Goal: Book appointment/travel/reservation

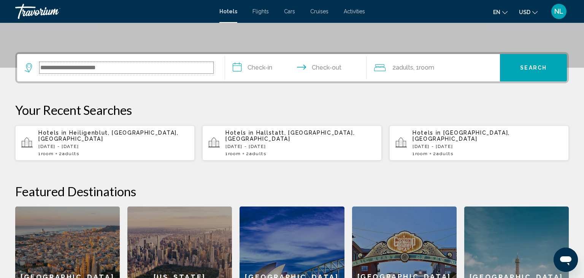
click at [113, 73] on input "Search widget" at bounding box center [127, 67] width 174 height 11
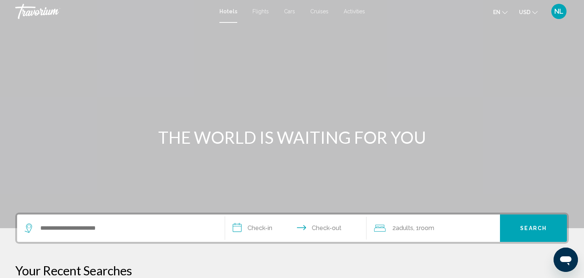
click at [348, 10] on span "Activities" at bounding box center [354, 11] width 21 height 6
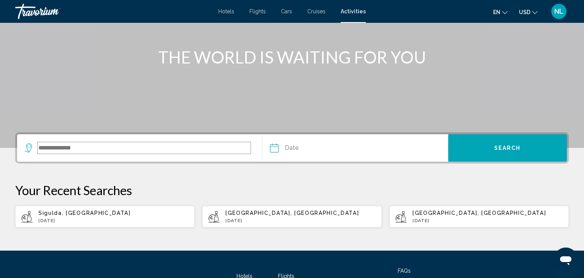
click at [151, 147] on input "Search widget" at bounding box center [144, 147] width 213 height 11
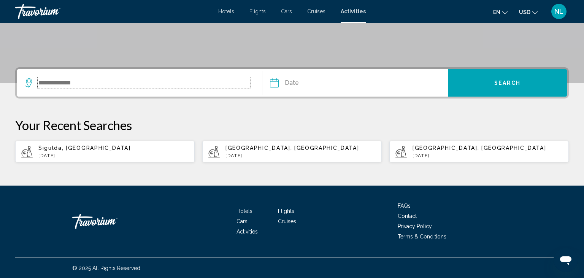
scroll to position [146, 0]
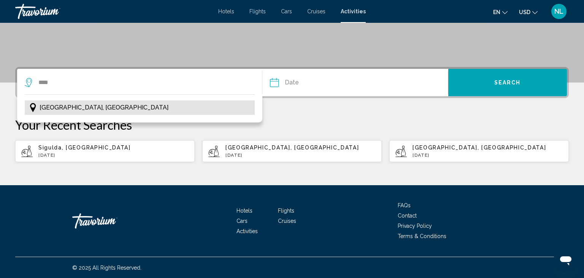
drag, startPoint x: 151, startPoint y: 97, endPoint x: 149, endPoint y: 105, distance: 8.3
click at [150, 103] on div "[GEOGRAPHIC_DATA], [GEOGRAPHIC_DATA]" at bounding box center [139, 108] width 245 height 28
click at [149, 106] on button "[GEOGRAPHIC_DATA], [GEOGRAPHIC_DATA]" at bounding box center [140, 107] width 230 height 14
type input "**********"
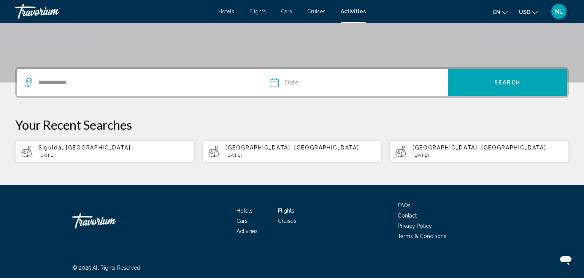
click at [307, 81] on input "Date" at bounding box center [314, 84] width 92 height 30
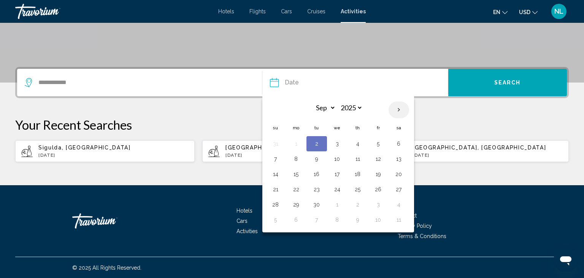
click at [399, 107] on th "Next month" at bounding box center [399, 110] width 21 height 17
select select "*"
click at [396, 175] on button "18" at bounding box center [399, 174] width 12 height 11
type input "**********"
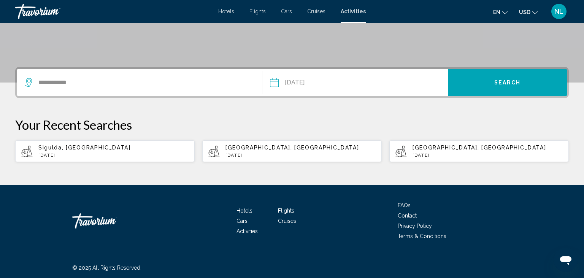
click at [481, 83] on button "Search" at bounding box center [508, 82] width 119 height 27
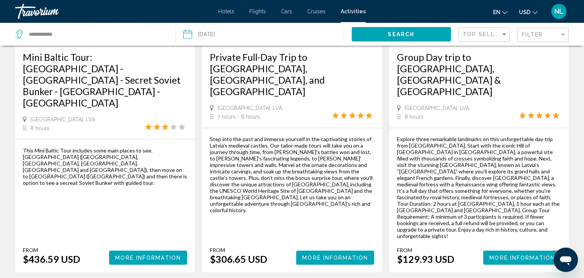
scroll to position [1219, 0]
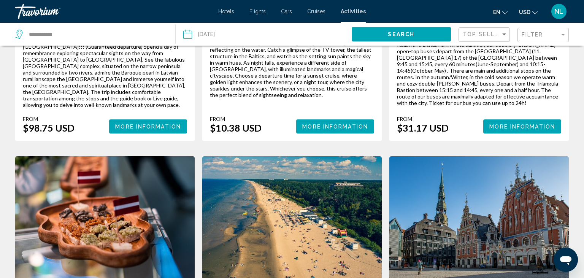
scroll to position [1165, 0]
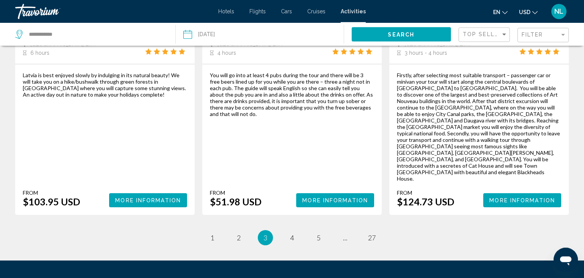
scroll to position [1195, 0]
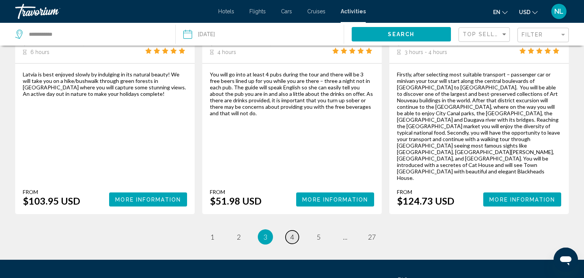
click at [289, 231] on link "page 4" at bounding box center [292, 237] width 13 height 13
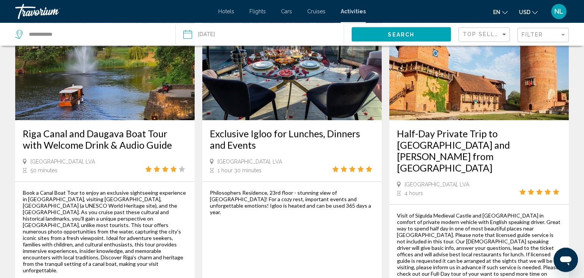
scroll to position [1165, 0]
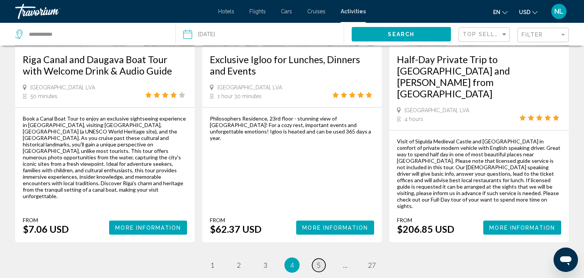
click at [321, 259] on link "page 5" at bounding box center [318, 265] width 13 height 13
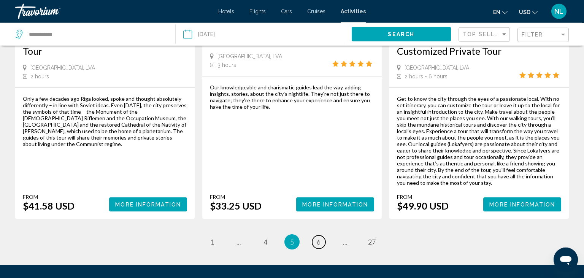
scroll to position [1180, 0]
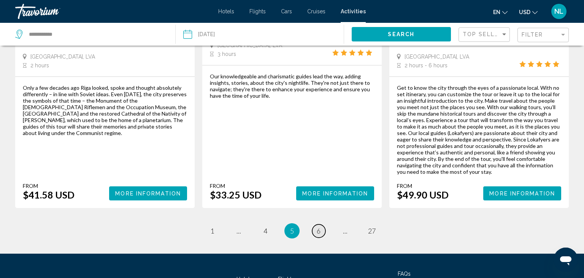
click at [314, 224] on link "page 6" at bounding box center [318, 230] width 13 height 13
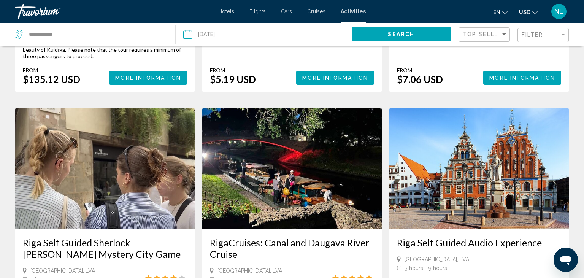
scroll to position [1158, 0]
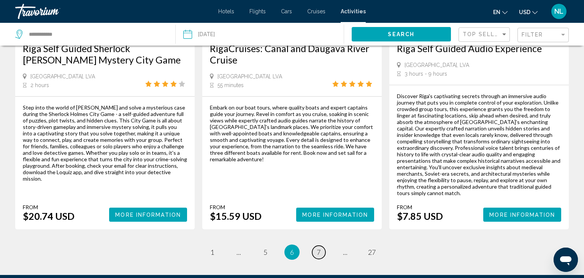
click at [321, 246] on link "page 7" at bounding box center [318, 252] width 13 height 13
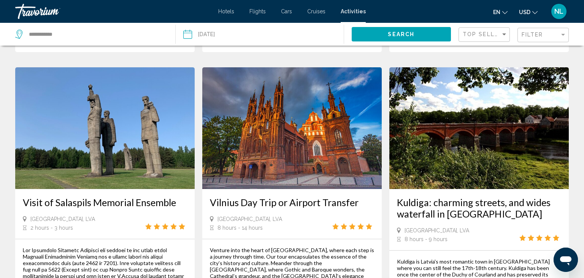
scroll to position [1154, 0]
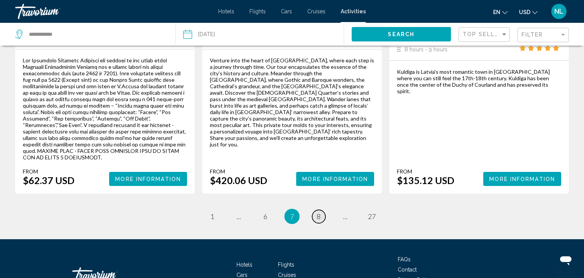
click at [321, 210] on link "page 8" at bounding box center [318, 216] width 13 height 13
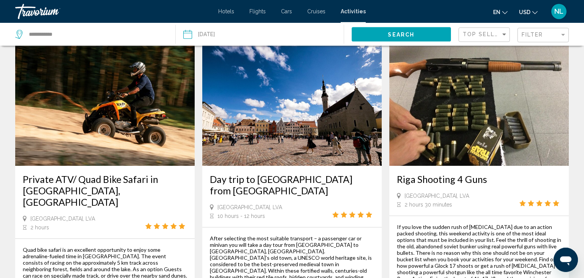
scroll to position [1165, 0]
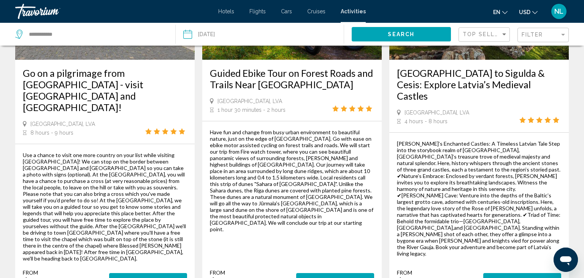
scroll to position [1245, 0]
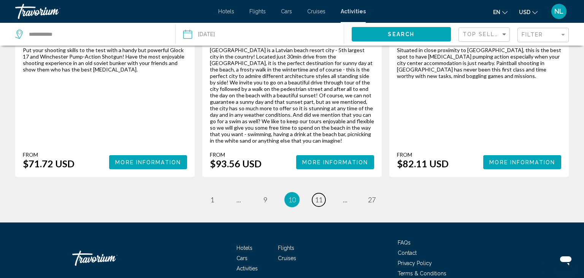
click at [318, 196] on span "11" at bounding box center [319, 200] width 8 height 8
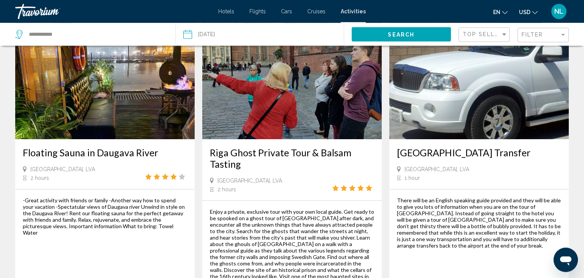
scroll to position [1125, 0]
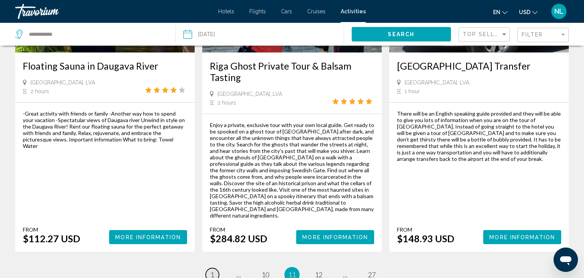
click at [213, 270] on span "1" at bounding box center [212, 274] width 4 height 8
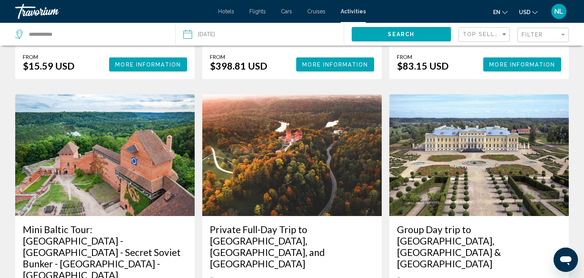
scroll to position [1125, 0]
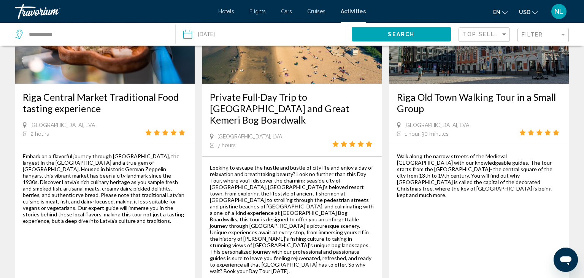
scroll to position [1237, 0]
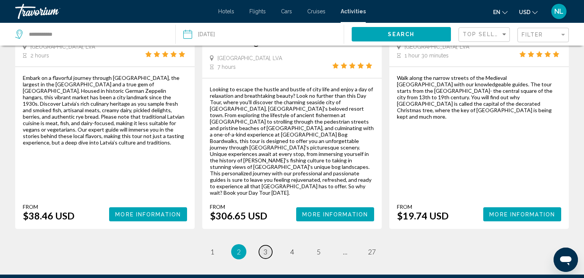
click at [269, 245] on link "page 3" at bounding box center [265, 251] width 13 height 13
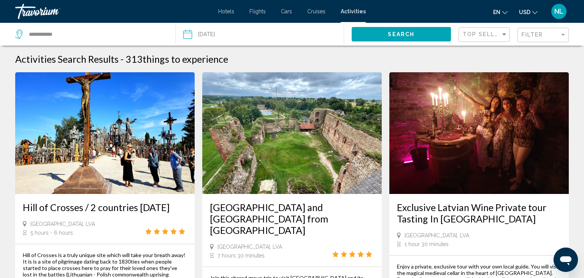
click at [246, 33] on input "Date: Oct 18, 2025" at bounding box center [222, 35] width 83 height 25
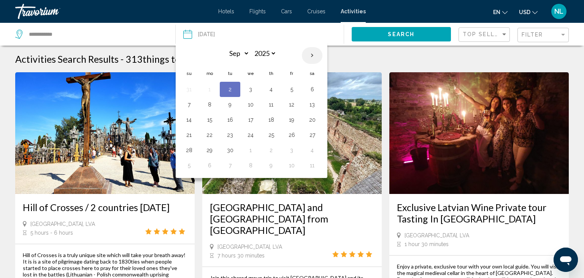
click at [310, 53] on th "Next month" at bounding box center [312, 55] width 21 height 17
select select "*"
click at [293, 120] on button "17" at bounding box center [292, 120] width 12 height 11
type input "**********"
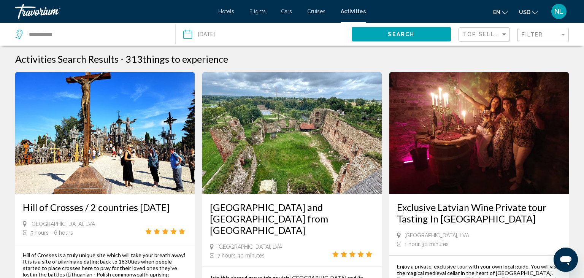
click at [404, 32] on span "Search" at bounding box center [401, 35] width 27 height 6
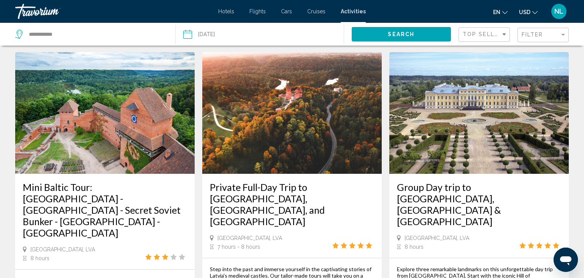
scroll to position [1219, 0]
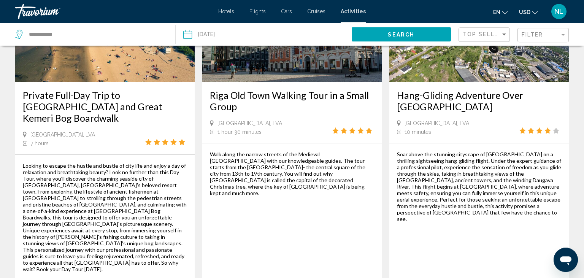
scroll to position [1165, 0]
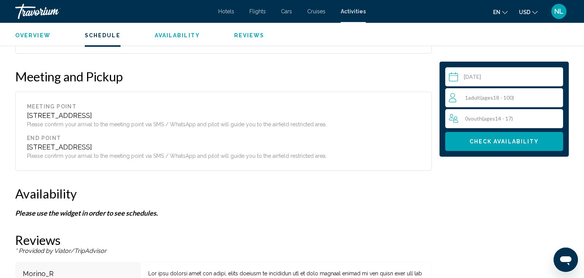
scroll to position [752, 0]
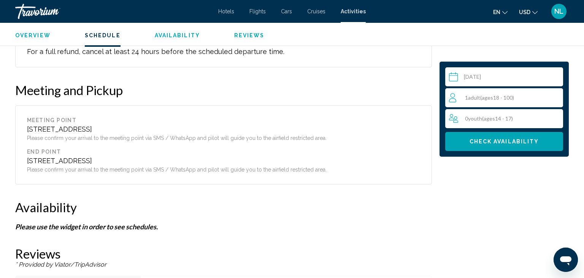
click at [469, 80] on input "Main content" at bounding box center [505, 77] width 121 height 21
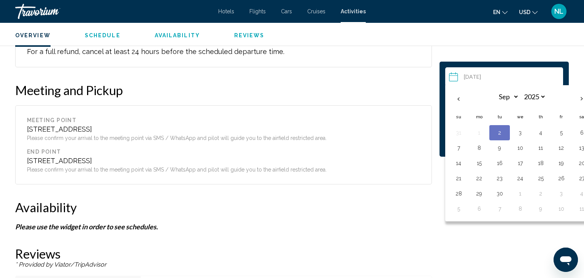
scroll to position [533, 0]
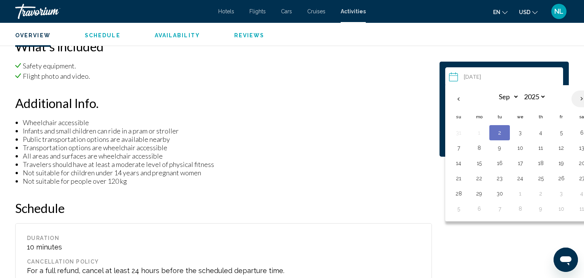
click at [579, 100] on th "Next month" at bounding box center [582, 99] width 21 height 17
select select "*"
click at [579, 163] on button "18" at bounding box center [582, 163] width 12 height 11
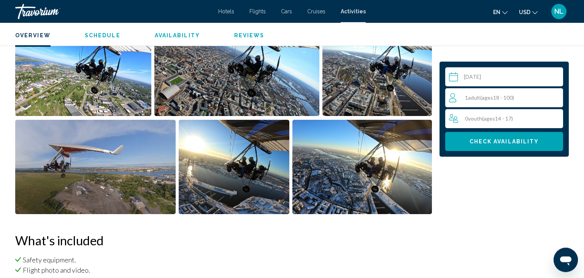
scroll to position [303, 0]
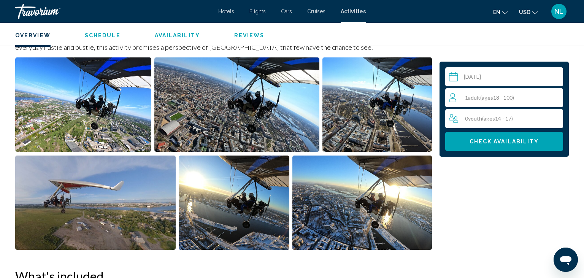
click at [106, 105] on img "Open full-screen image slider" at bounding box center [83, 104] width 136 height 94
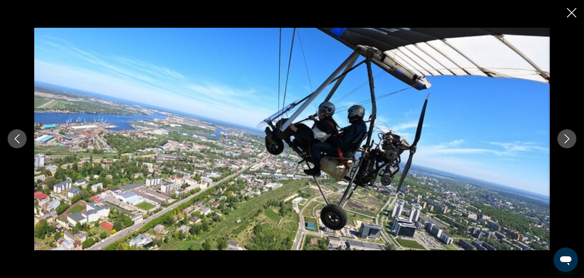
click at [564, 141] on icon "Next image" at bounding box center [567, 138] width 9 height 9
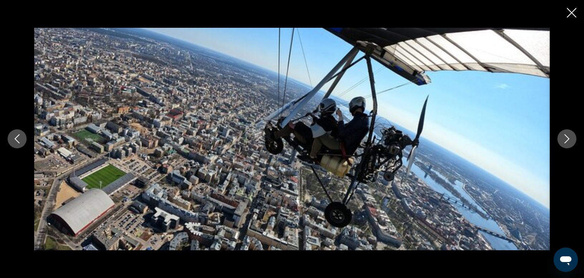
click at [558, 147] on button "Next image" at bounding box center [567, 138] width 19 height 19
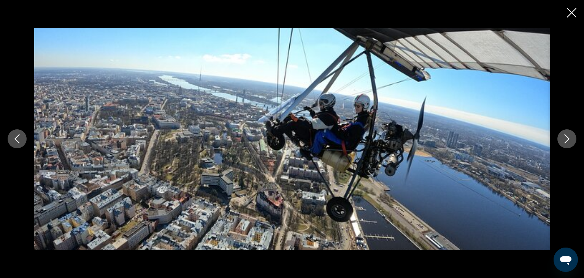
click at [558, 147] on button "Next image" at bounding box center [567, 138] width 19 height 19
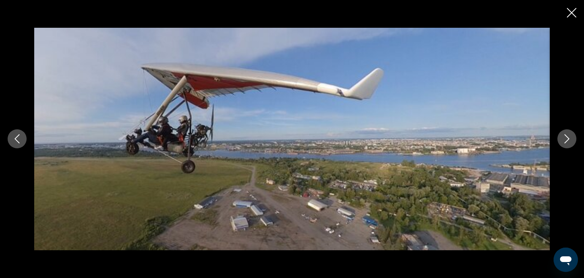
click at [558, 147] on button "Next image" at bounding box center [567, 138] width 19 height 19
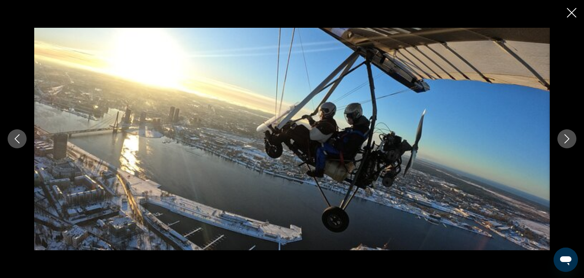
click at [558, 147] on button "Next image" at bounding box center [567, 138] width 19 height 19
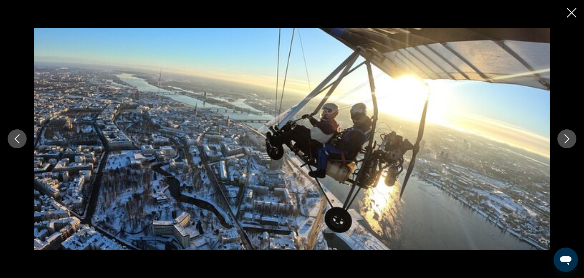
click at [558, 147] on button "Next image" at bounding box center [567, 138] width 19 height 19
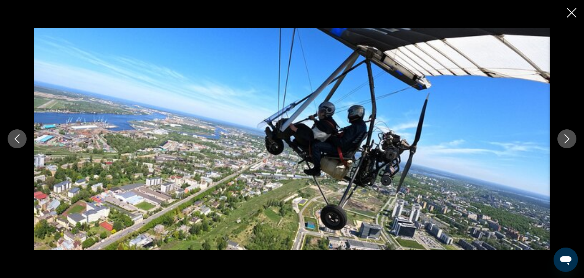
click at [572, 13] on icon "Close slideshow" at bounding box center [572, 13] width 10 height 10
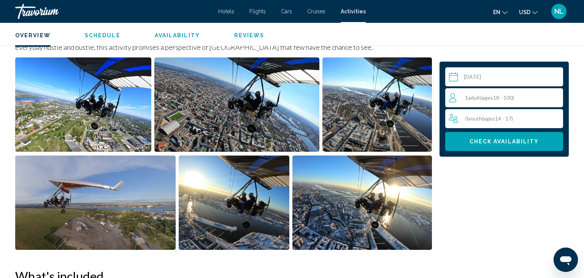
click at [495, 145] on span "Check Availability" at bounding box center [505, 142] width 70 height 6
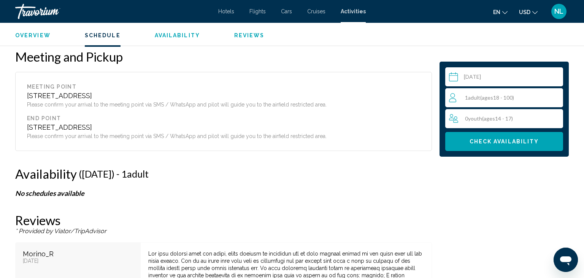
scroll to position [785, 0]
click at [495, 141] on span "Check Availability" at bounding box center [505, 142] width 70 height 6
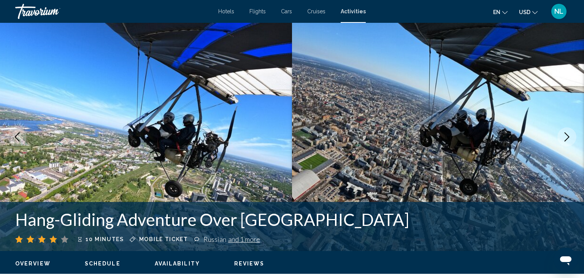
scroll to position [120, 0]
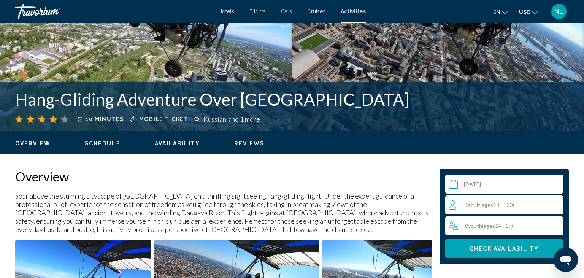
click at [195, 143] on span "Availability" at bounding box center [177, 143] width 45 height 6
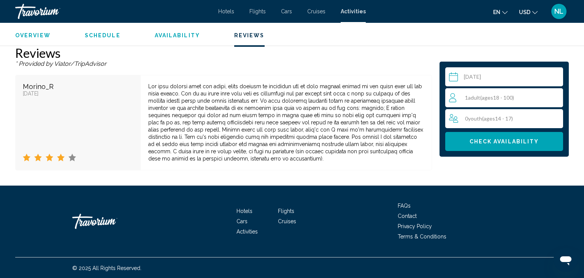
scroll to position [832, 0]
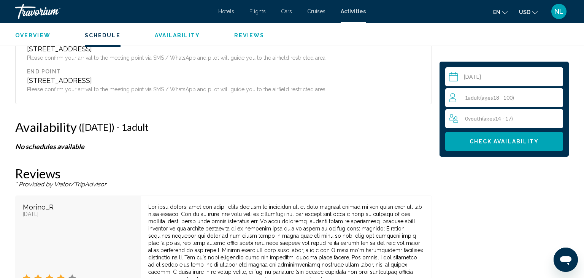
click at [486, 73] on input "**********" at bounding box center [505, 77] width 121 height 21
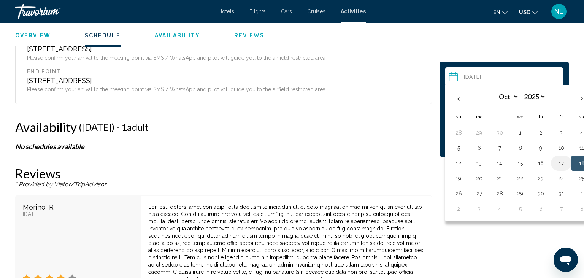
click at [562, 163] on button "17" at bounding box center [561, 163] width 12 height 11
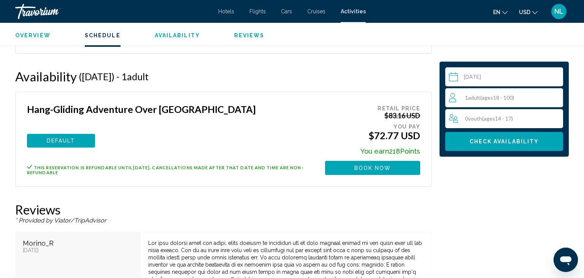
scroll to position [865, 0]
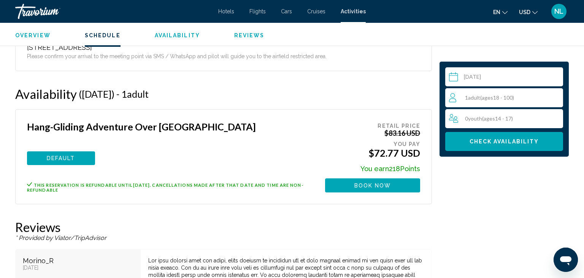
click at [475, 75] on input "**********" at bounding box center [505, 77] width 121 height 21
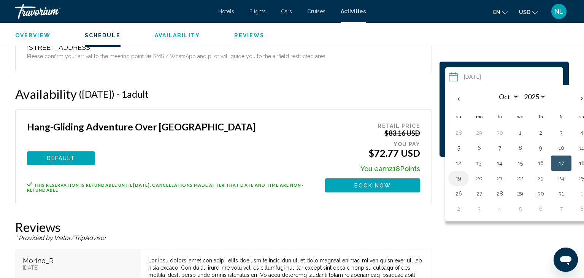
click at [461, 179] on button "19" at bounding box center [459, 178] width 12 height 11
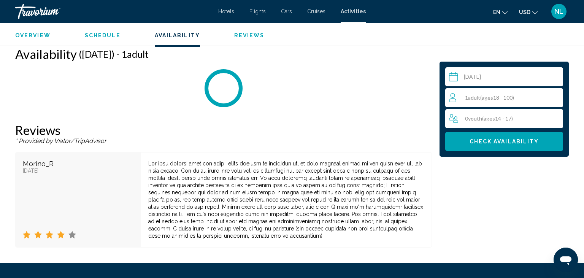
scroll to position [905, 0]
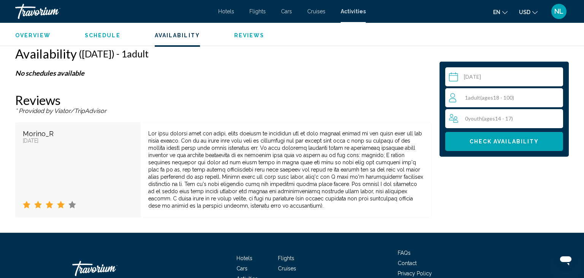
click at [475, 81] on input "**********" at bounding box center [505, 77] width 121 height 21
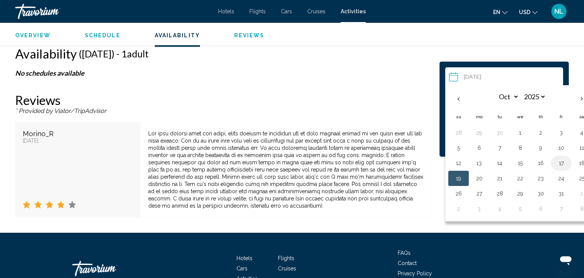
click at [558, 162] on button "17" at bounding box center [561, 163] width 12 height 11
type input "**********"
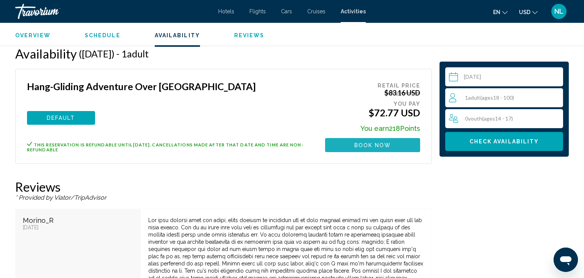
click at [375, 145] on span "Book now" at bounding box center [373, 145] width 37 height 6
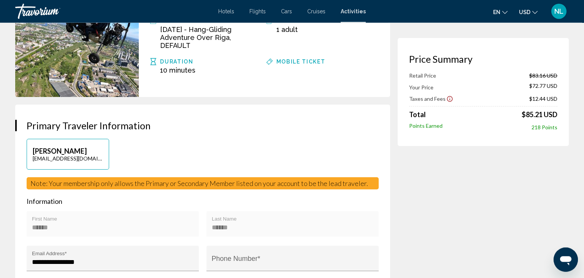
scroll to position [120, 0]
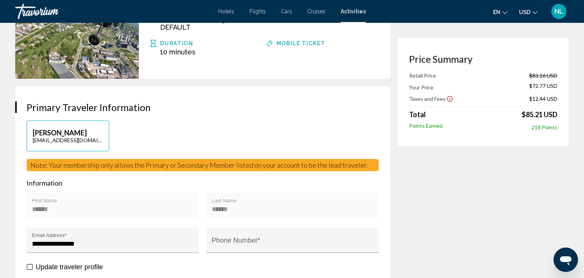
click at [447, 97] on icon "Show Taxes and Fees disclaimer" at bounding box center [450, 99] width 6 height 6
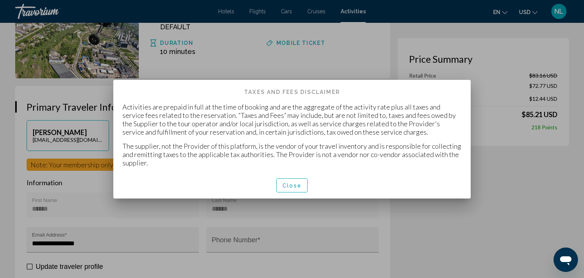
click at [297, 183] on span "Close" at bounding box center [292, 186] width 19 height 6
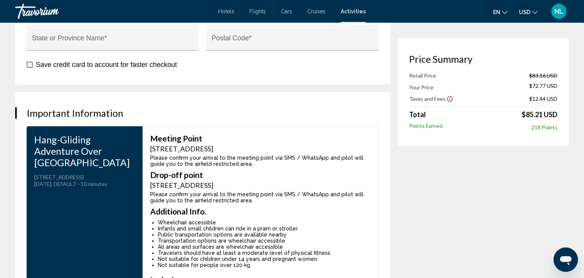
scroll to position [1044, 0]
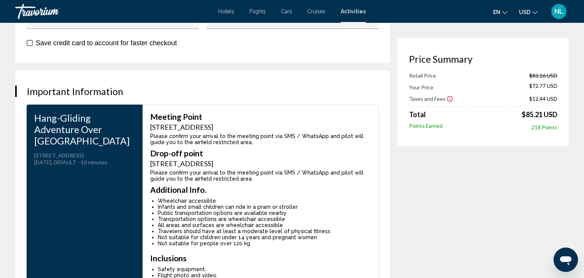
drag, startPoint x: 35, startPoint y: 87, endPoint x: 131, endPoint y: 106, distance: 98.0
click at [131, 112] on h3 "Hang-Gliding Adventure Over [GEOGRAPHIC_DATA]" at bounding box center [84, 129] width 101 height 34
click at [74, 148] on div "Hang-Gliding Adventure Over [GEOGRAPHIC_DATA] [STREET_ADDRESS] [DATE], DEFAULT …" at bounding box center [85, 211] width 116 height 212
drag, startPoint x: 33, startPoint y: 89, endPoint x: 112, endPoint y: 124, distance: 86.5
click at [112, 124] on div "Hang-Gliding Adventure Over [GEOGRAPHIC_DATA] [STREET_ADDRESS] [DATE], DEFAULT …" at bounding box center [85, 211] width 116 height 212
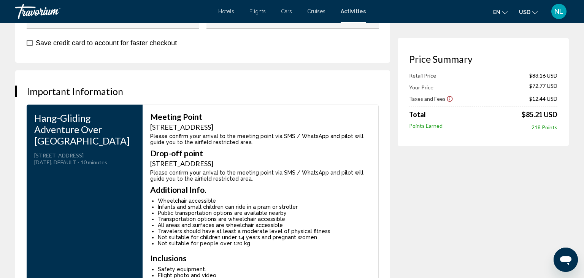
copy div "Hang-Gliding Adventure Over [GEOGRAPHIC_DATA] [STREET_ADDRESS]"
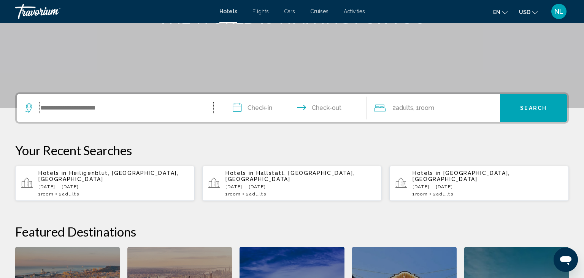
click at [89, 102] on input "Search widget" at bounding box center [127, 107] width 174 height 11
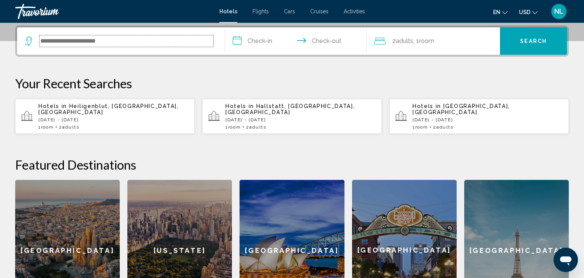
scroll to position [188, 0]
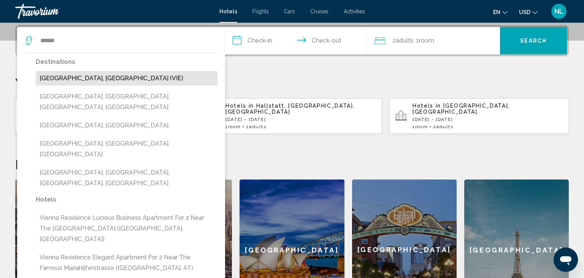
click at [129, 80] on button "Vienna, Austria (VIE)" at bounding box center [127, 78] width 182 height 14
type input "**********"
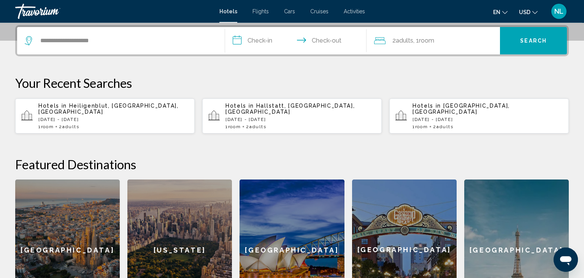
click at [267, 40] on input "**********" at bounding box center [297, 42] width 145 height 30
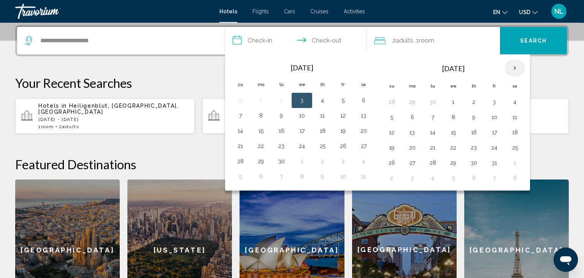
click at [514, 68] on th "Next month" at bounding box center [515, 68] width 21 height 17
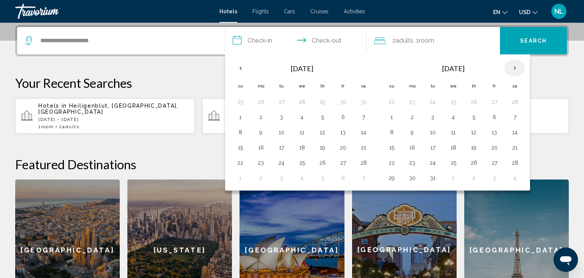
click at [514, 68] on th "Next month" at bounding box center [515, 68] width 21 height 17
click at [413, 134] on button "11" at bounding box center [412, 132] width 12 height 11
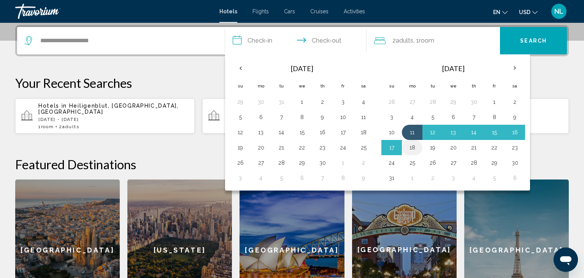
click at [412, 147] on button "18" at bounding box center [412, 147] width 12 height 11
type input "**********"
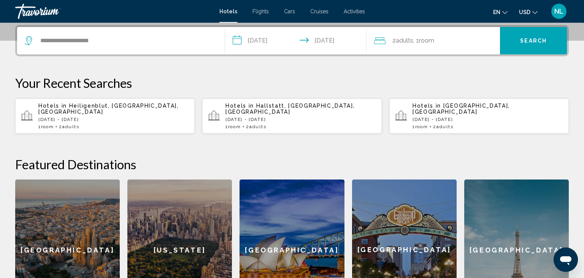
click at [523, 38] on span "Search" at bounding box center [533, 41] width 27 height 6
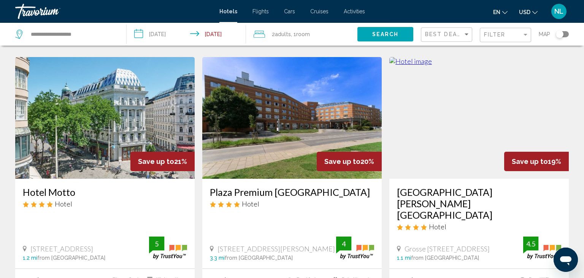
scroll to position [562, 0]
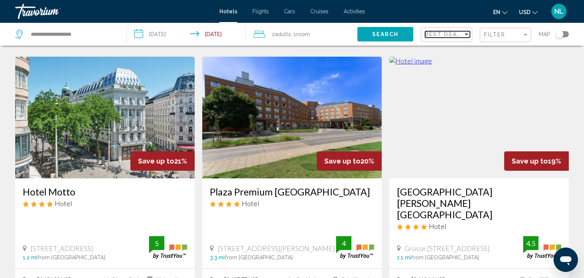
click at [465, 31] on div "Sort by" at bounding box center [466, 34] width 7 height 6
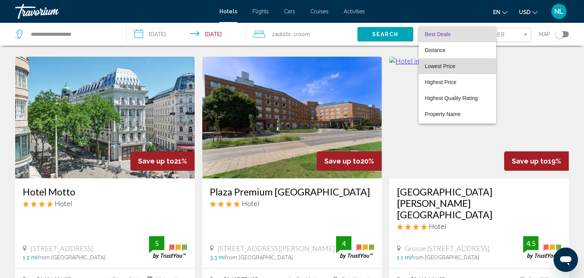
click at [452, 68] on span "Lowest Price" at bounding box center [440, 66] width 30 height 6
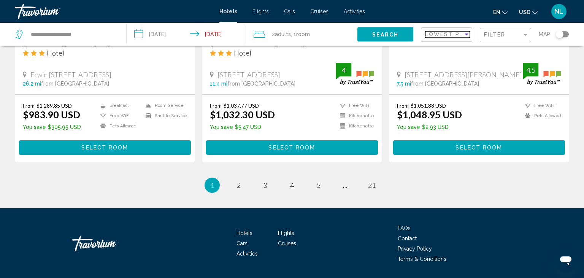
scroll to position [1007, 0]
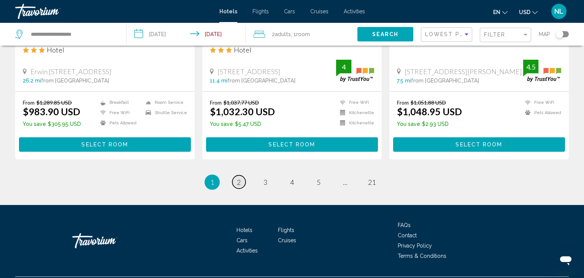
click at [240, 178] on span "2" at bounding box center [239, 182] width 4 height 8
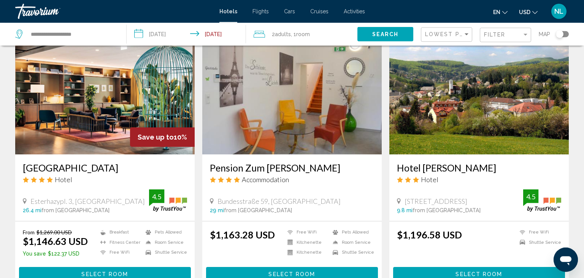
scroll to position [324, 0]
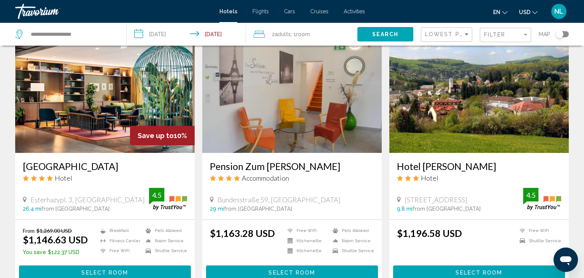
click at [145, 92] on img "Main content" at bounding box center [105, 92] width 180 height 122
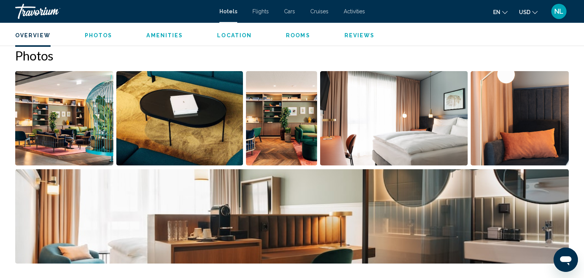
scroll to position [411, 0]
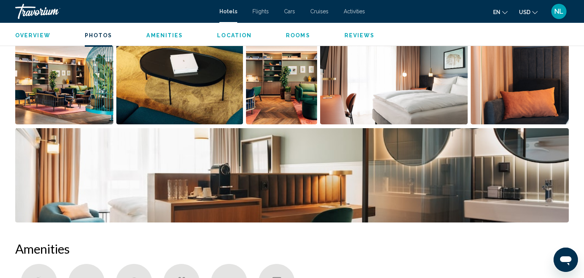
click at [433, 94] on img "Open full-screen image slider" at bounding box center [394, 77] width 148 height 94
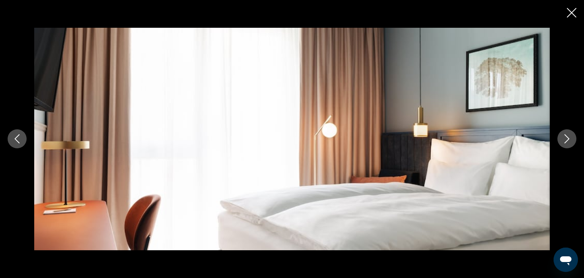
click at [569, 137] on icon "Next image" at bounding box center [567, 138] width 9 height 9
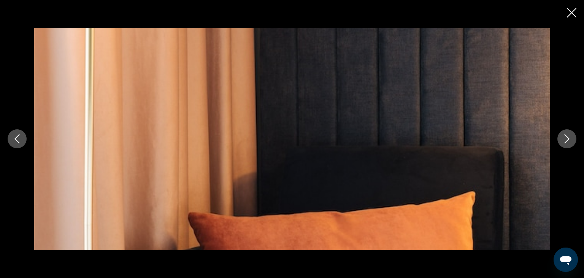
click at [569, 137] on icon "Next image" at bounding box center [567, 138] width 9 height 9
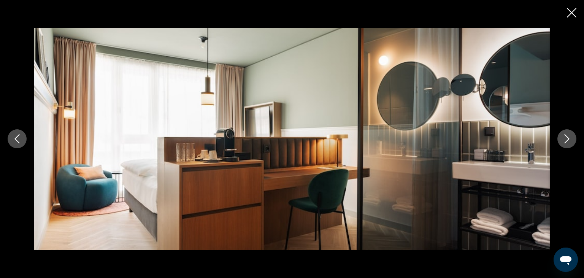
click at [569, 137] on icon "Next image" at bounding box center [567, 138] width 9 height 9
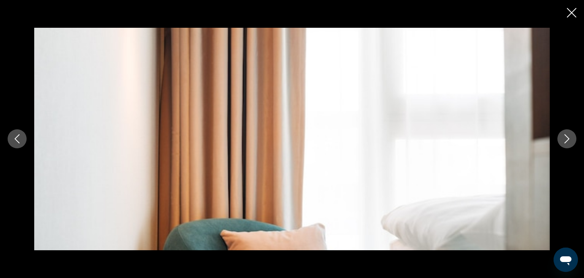
click at [568, 137] on icon "Next image" at bounding box center [567, 139] width 5 height 9
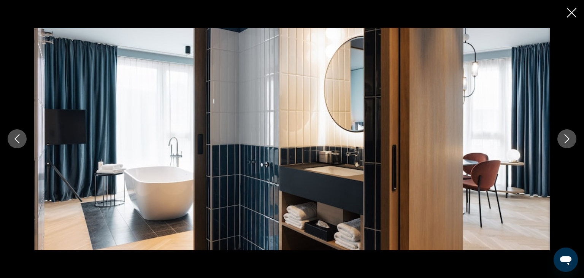
click at [565, 141] on icon "Next image" at bounding box center [567, 138] width 9 height 9
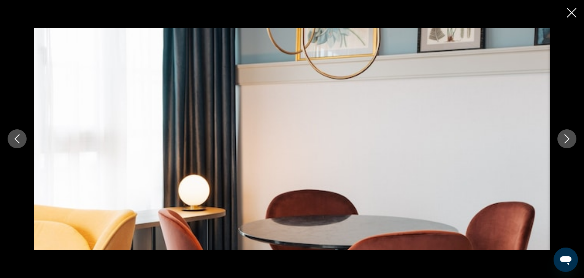
click at [567, 15] on icon "Close slideshow" at bounding box center [572, 13] width 10 height 10
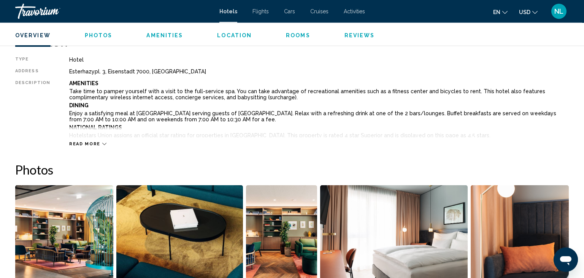
scroll to position [250, 0]
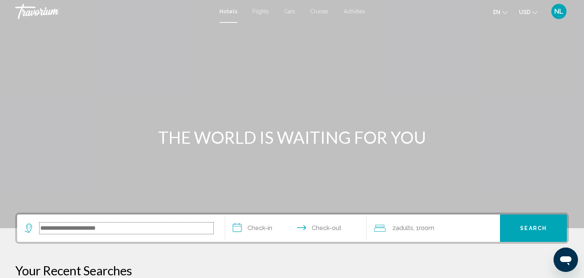
click at [95, 230] on input "Search widget" at bounding box center [127, 228] width 174 height 11
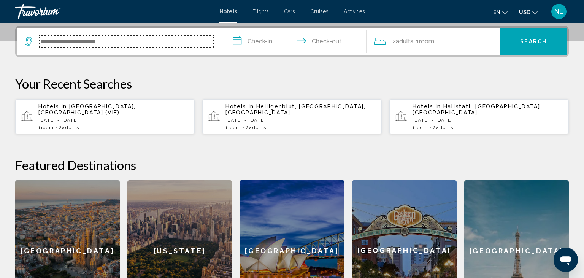
scroll to position [188, 0]
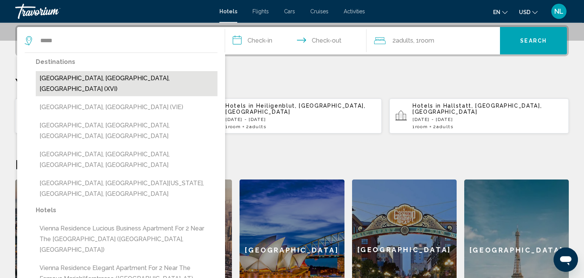
click at [119, 79] on button "Vienne, Isere, France (XVI)" at bounding box center [127, 83] width 182 height 25
type input "**********"
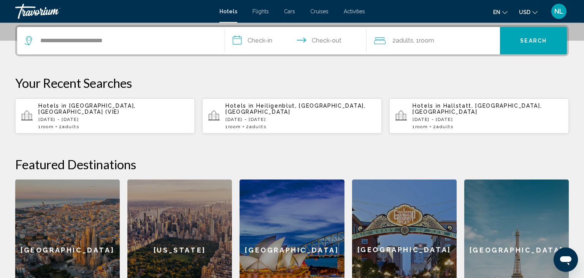
click at [132, 124] on div "1 Room rooms 2 Adult Adults" at bounding box center [113, 126] width 150 height 5
